Goal: Information Seeking & Learning: Find contact information

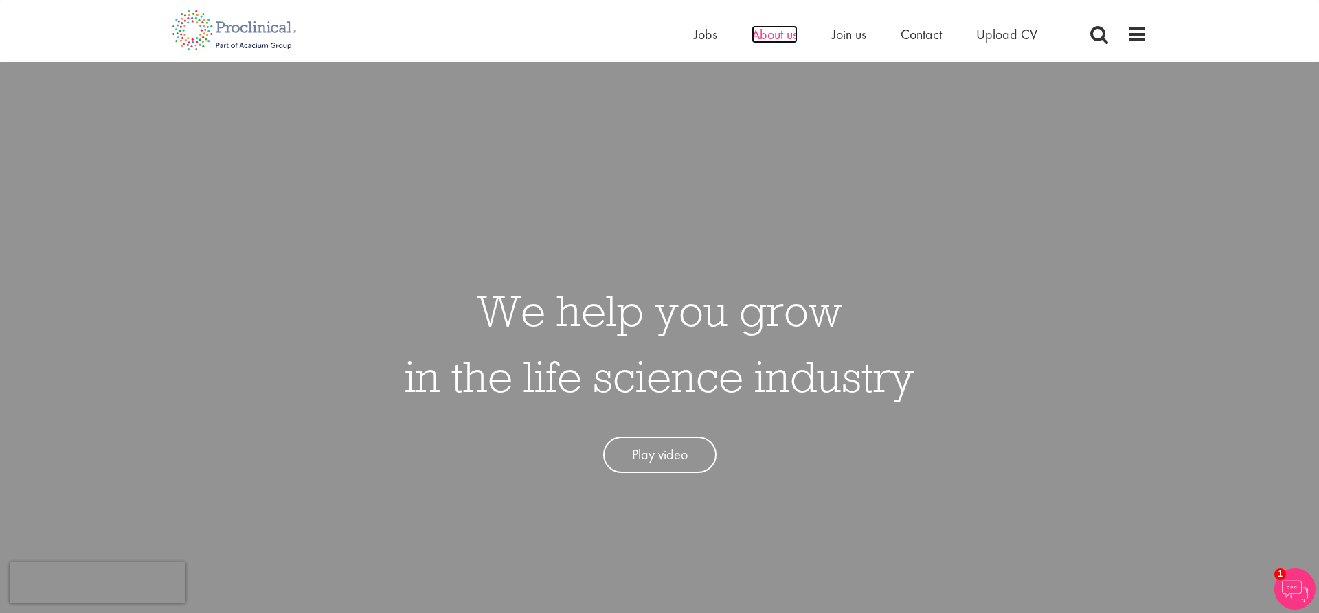
click at [760, 36] on span "About us" at bounding box center [774, 34] width 46 height 18
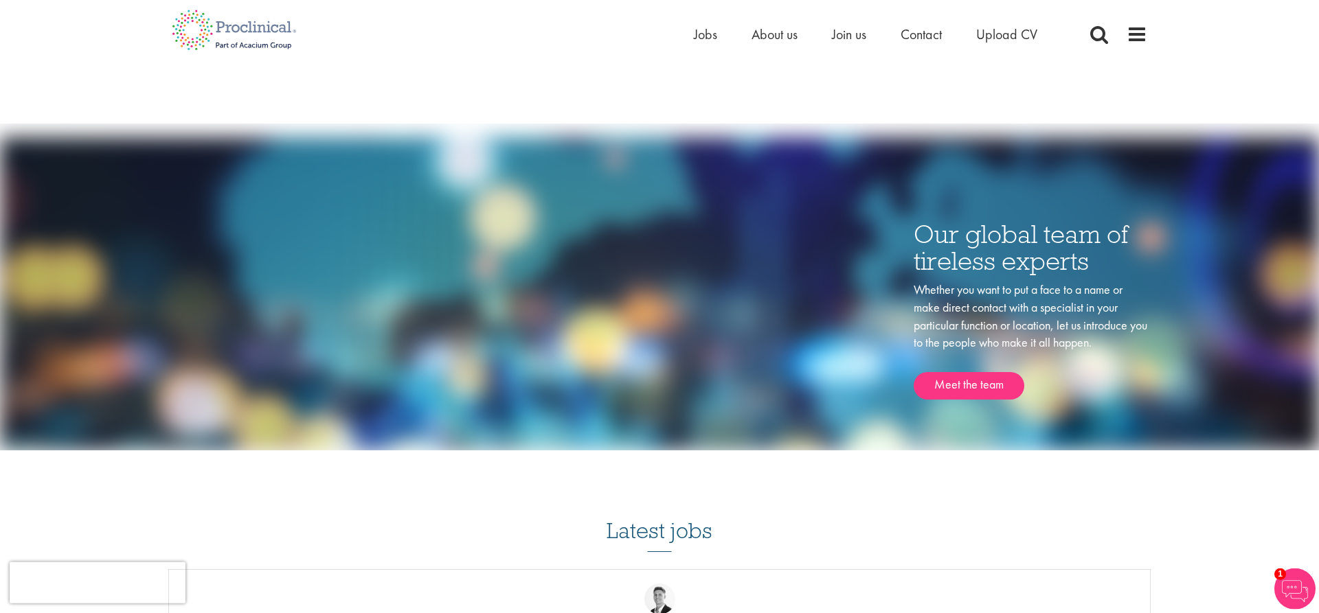
scroll to position [1646, 0]
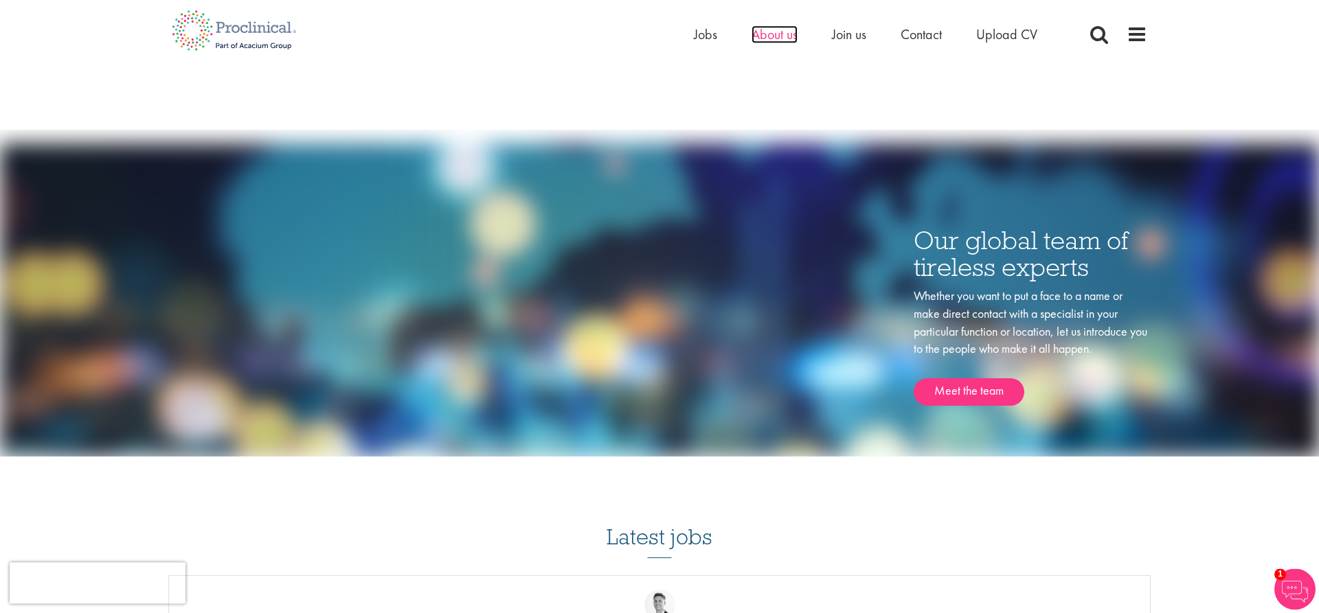
click at [777, 36] on span "About us" at bounding box center [774, 34] width 46 height 18
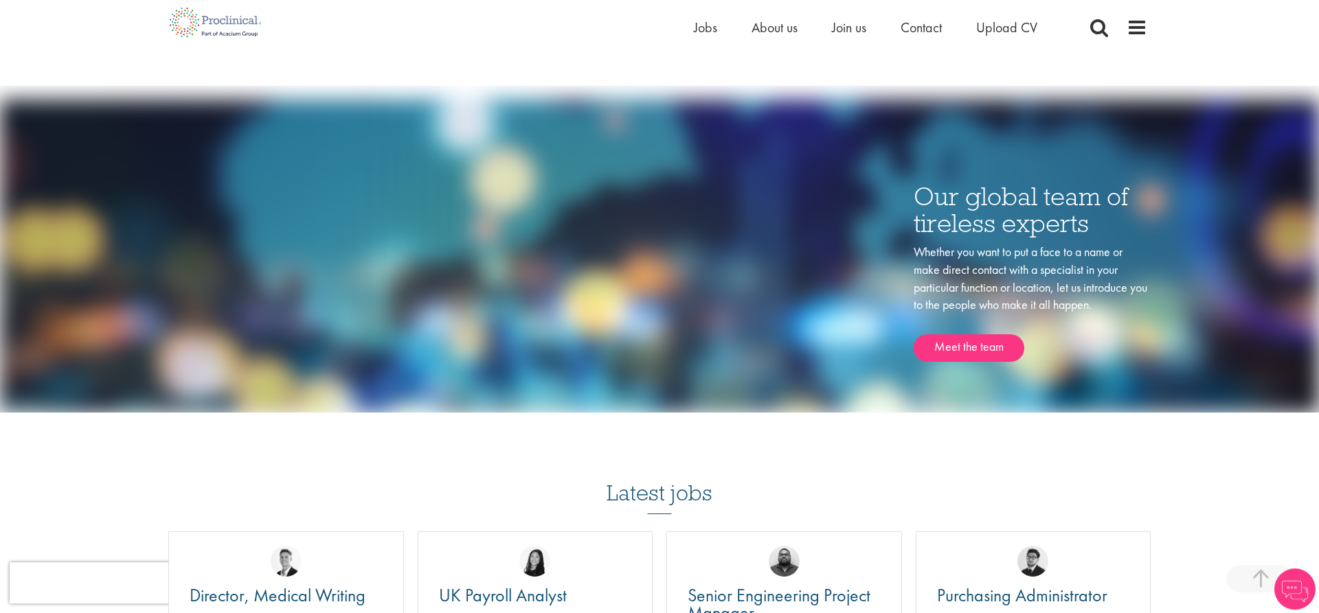
scroll to position [1694, 0]
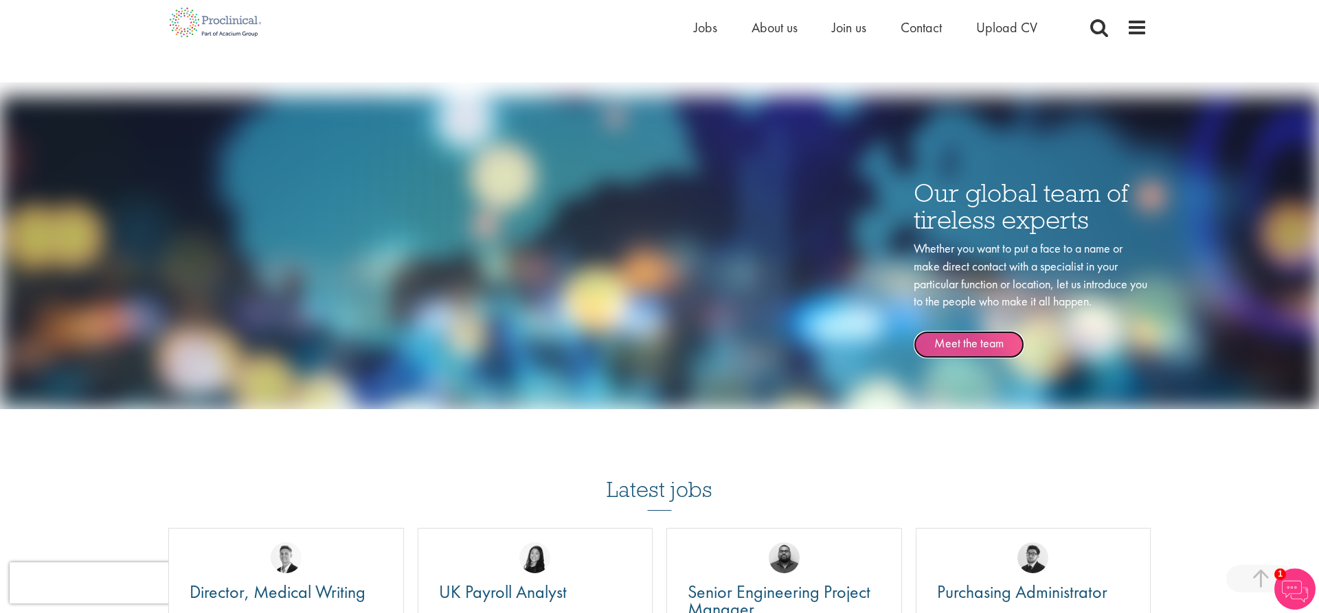
click at [953, 344] on link "Meet the team" at bounding box center [968, 344] width 111 height 27
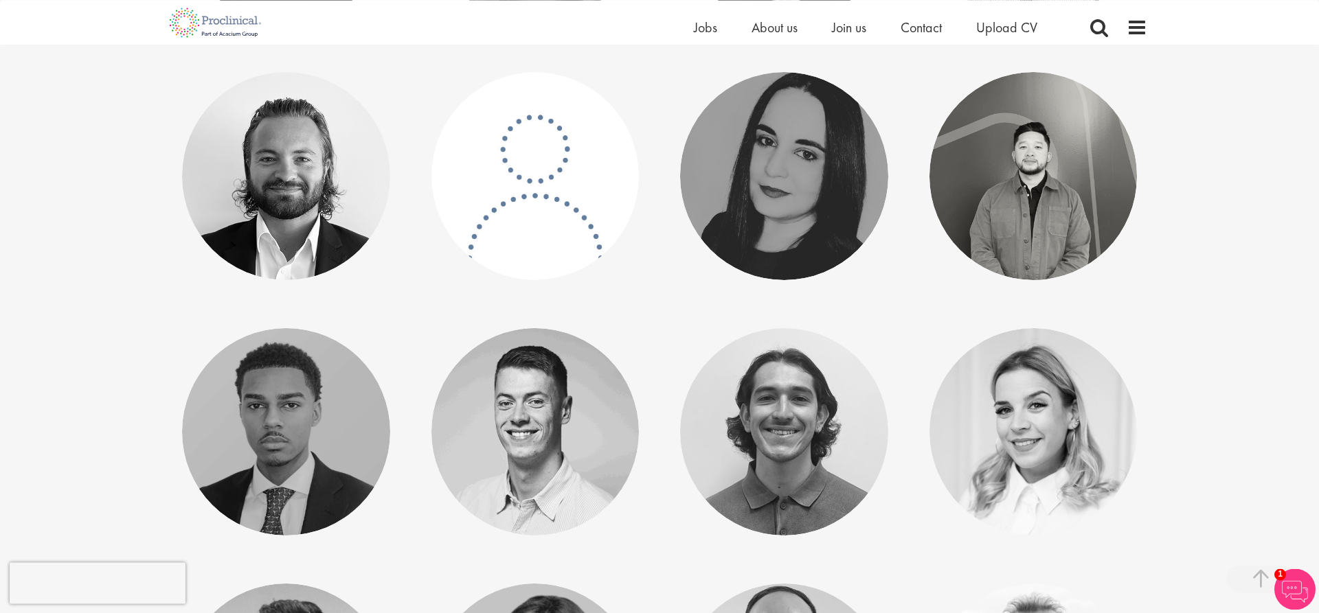
scroll to position [2448, 0]
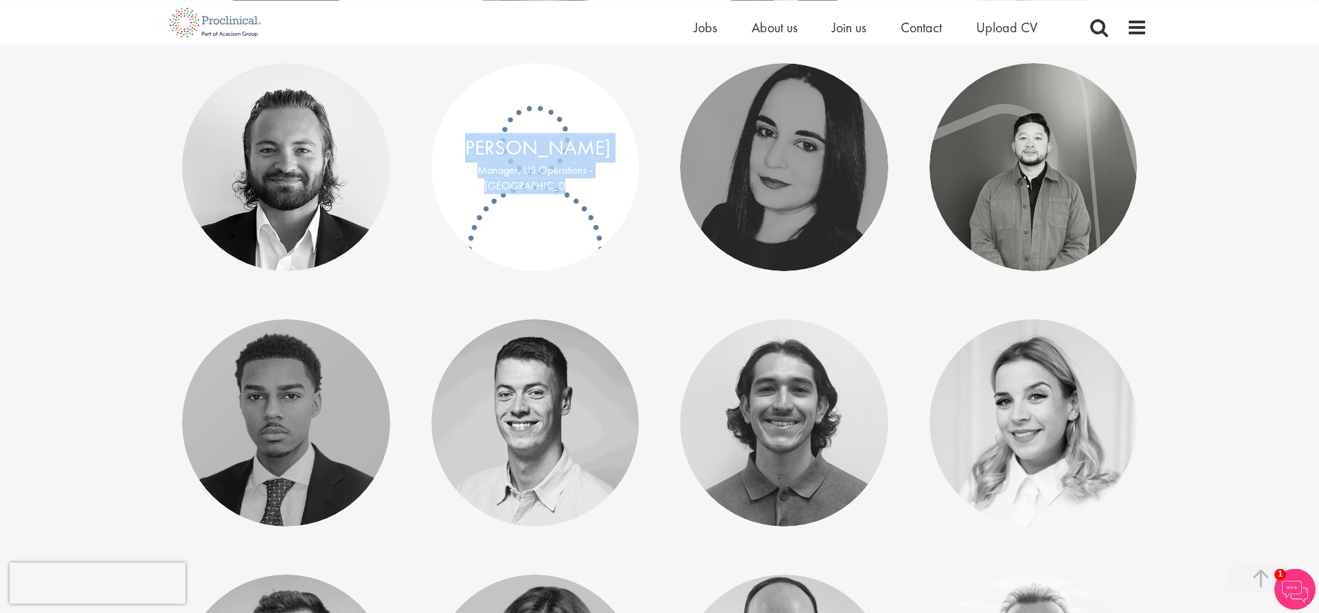
drag, startPoint x: 497, startPoint y: 162, endPoint x: 589, endPoint y: 205, distance: 101.4
click at [589, 205] on div "Monica Quiros Manager, US Operations - North America" at bounding box center [535, 167] width 208 height 208
drag, startPoint x: 1192, startPoint y: 290, endPoint x: 1199, endPoint y: 293, distance: 8.0
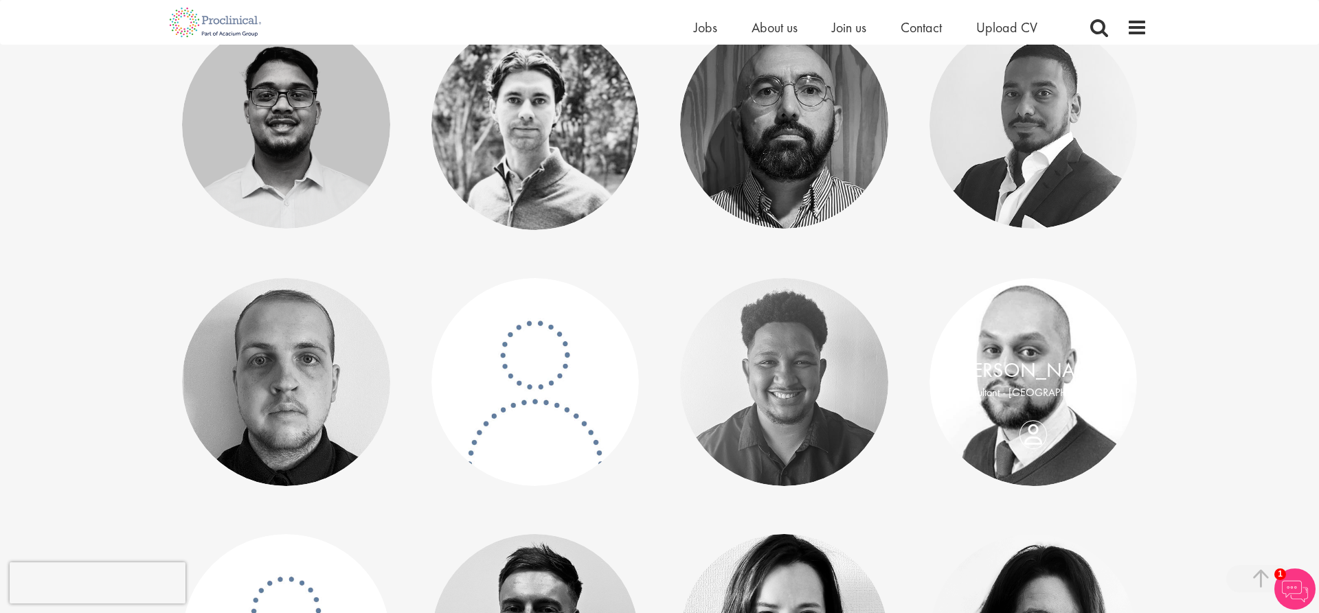
scroll to position [4547, 0]
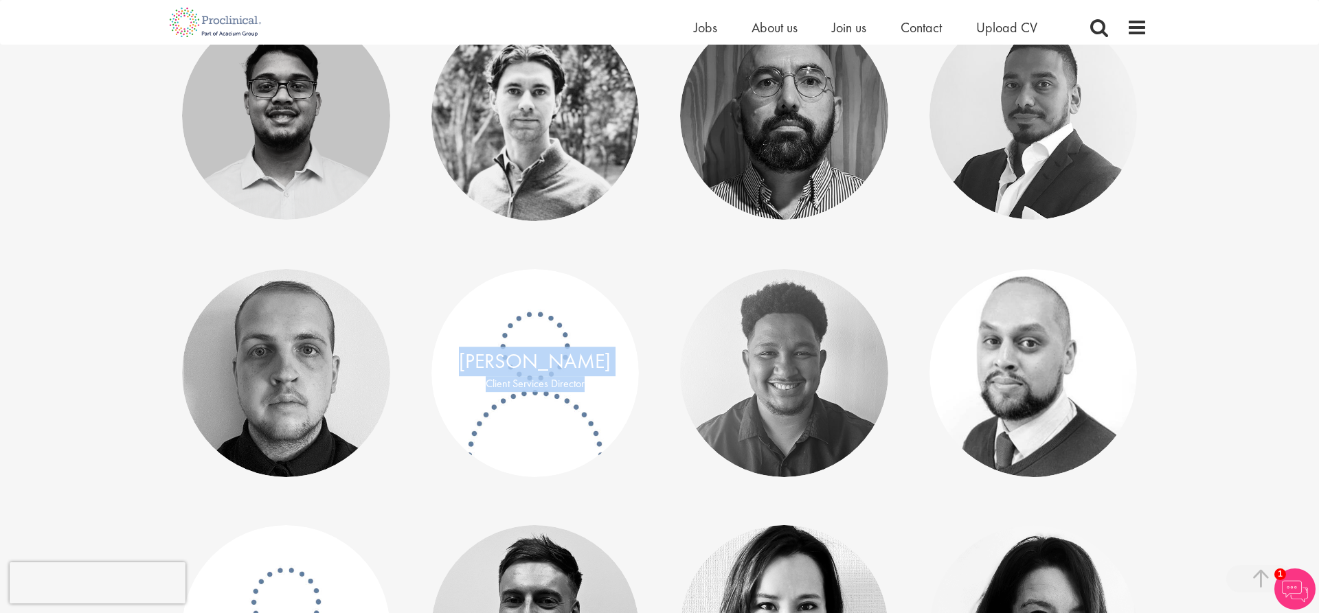
drag, startPoint x: 481, startPoint y: 359, endPoint x: 611, endPoint y: 416, distance: 142.1
click at [611, 416] on div "Tom Davies Client Services Director" at bounding box center [535, 373] width 208 height 208
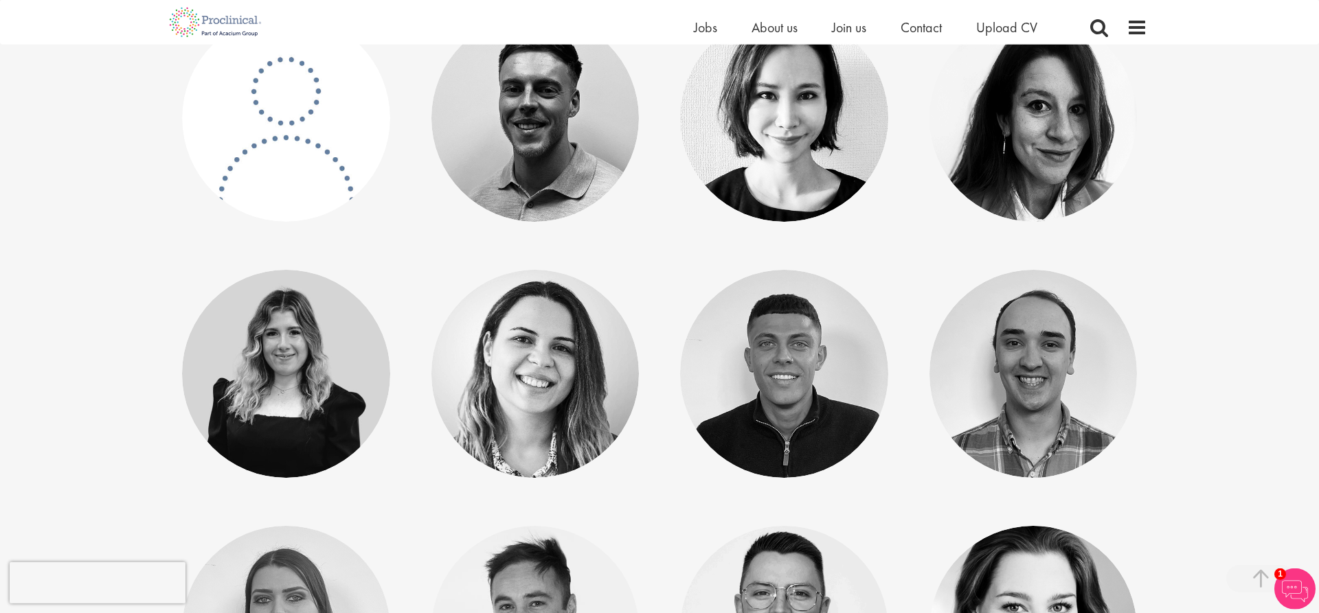
scroll to position [4977, 0]
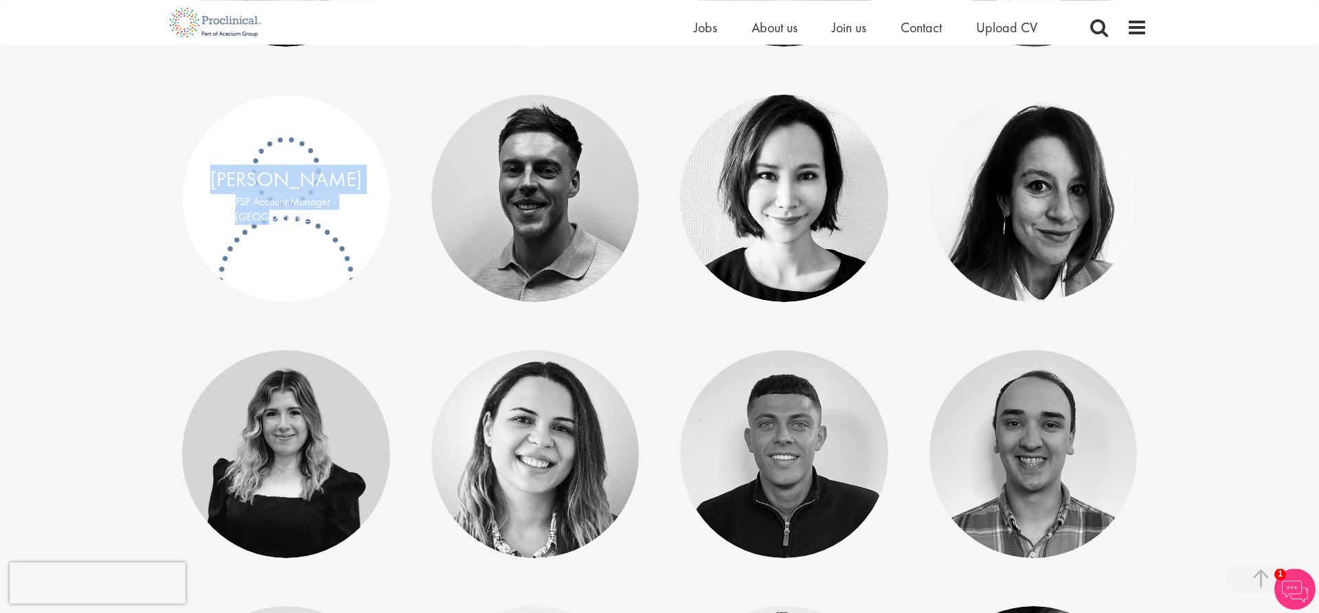
drag, startPoint x: 220, startPoint y: 177, endPoint x: 337, endPoint y: 231, distance: 128.7
click at [337, 231] on div "Katlyn Coole FSP Account Manager - North America" at bounding box center [286, 199] width 208 height 208
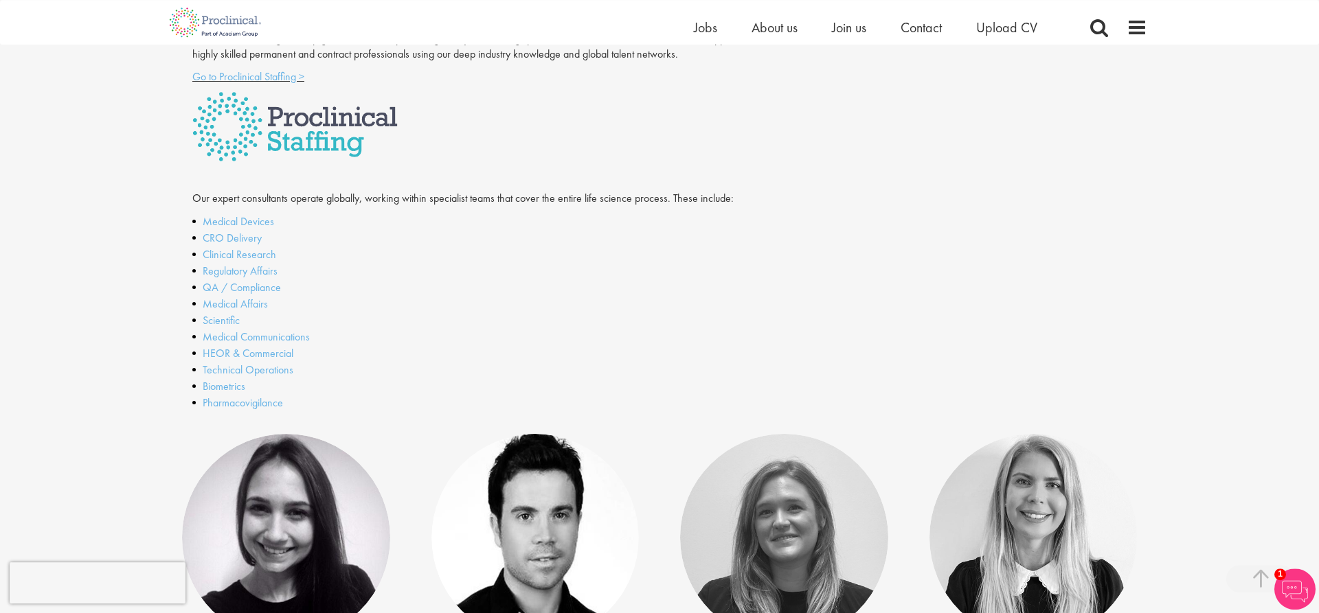
scroll to position [0, 0]
